Goal: Information Seeking & Learning: Learn about a topic

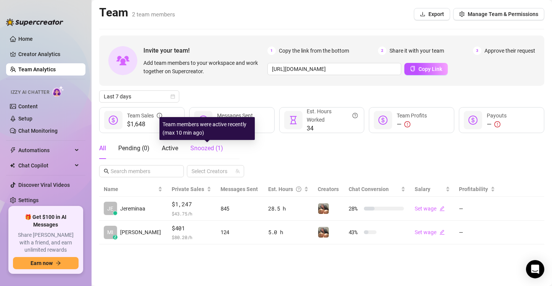
click at [205, 149] on span "Snoozed ( 1 )" at bounding box center [206, 147] width 33 height 7
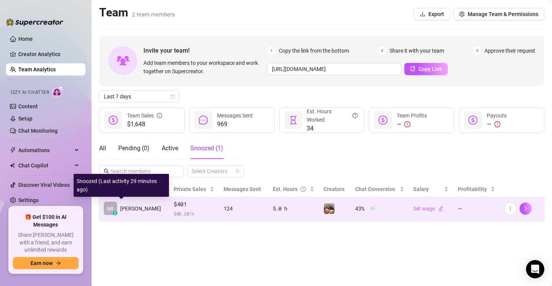
click at [115, 213] on div "z" at bounding box center [115, 213] width 5 height 5
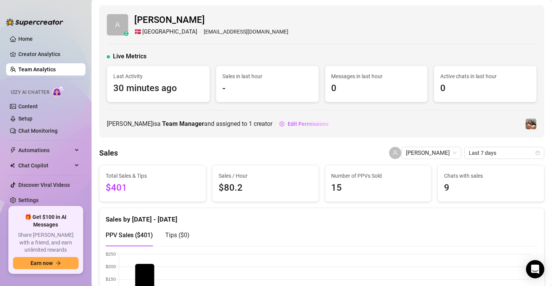
click at [22, 67] on link "Team Analytics" at bounding box center [36, 69] width 37 height 6
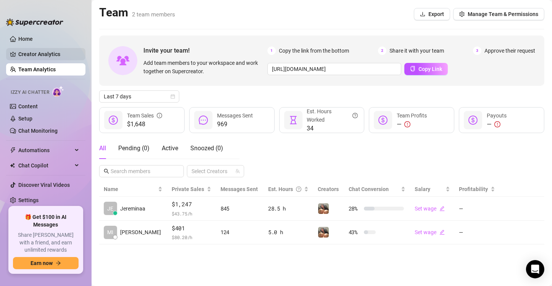
click at [56, 48] on link "Creator Analytics" at bounding box center [48, 54] width 61 height 12
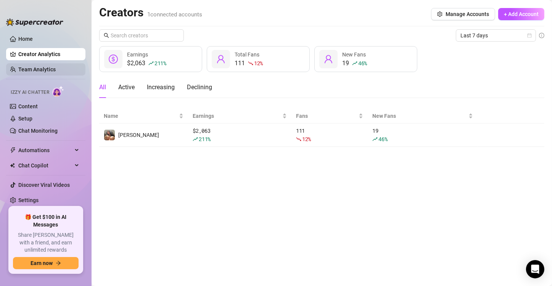
click at [56, 71] on link "Team Analytics" at bounding box center [36, 69] width 37 height 6
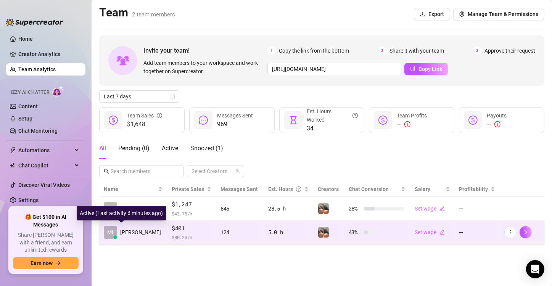
click at [121, 231] on span "[PERSON_NAME]" at bounding box center [140, 232] width 41 height 8
